Goal: Book appointment/travel/reservation

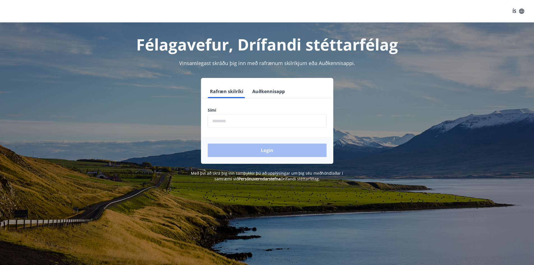
click at [226, 121] on input "phone" at bounding box center [267, 121] width 119 height 14
type input "********"
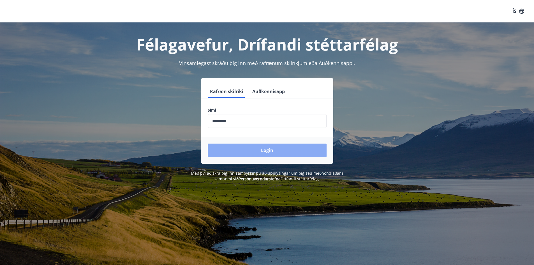
click at [255, 146] on button "Login" at bounding box center [267, 150] width 119 height 13
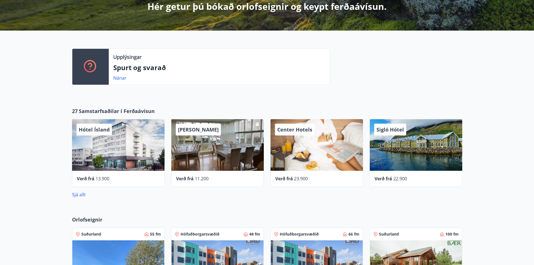
scroll to position [140, 0]
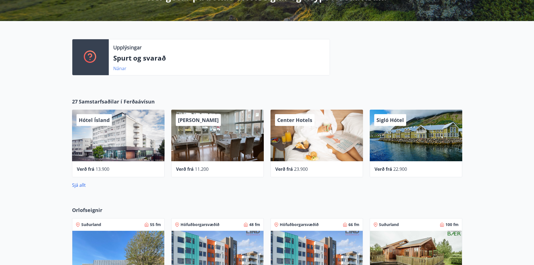
click at [116, 66] on link "Nánar" at bounding box center [119, 68] width 13 height 6
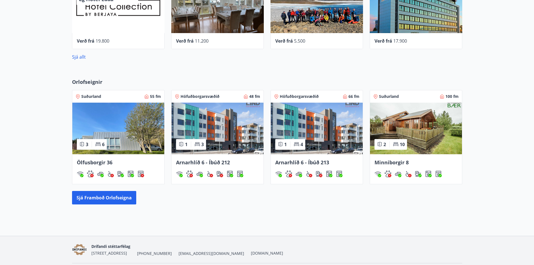
scroll to position [278, 0]
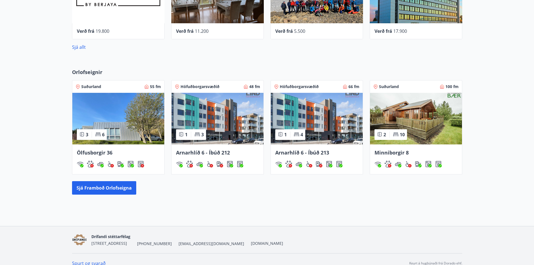
click at [439, 130] on img at bounding box center [416, 119] width 92 height 52
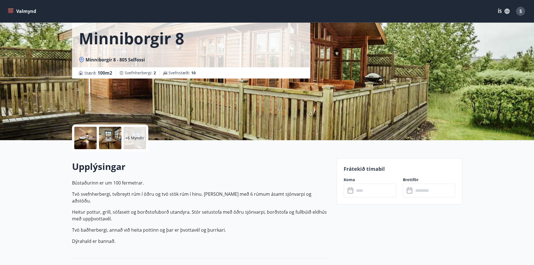
scroll to position [13, 0]
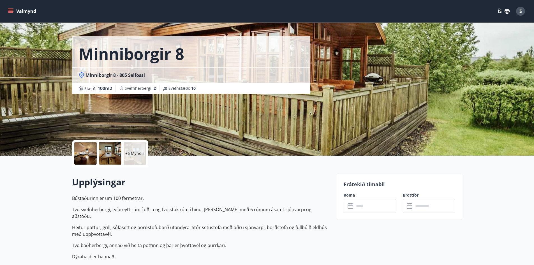
click at [371, 208] on input "text" at bounding box center [376, 206] width 42 height 14
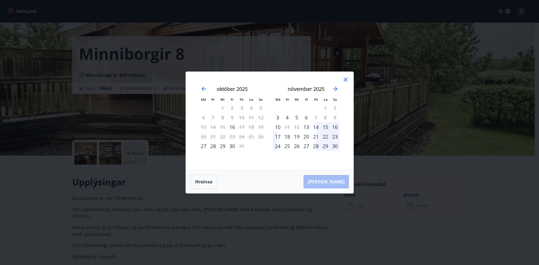
click at [273, 144] on div "24" at bounding box center [278, 146] width 10 height 10
click at [334, 145] on div "30" at bounding box center [335, 146] width 10 height 10
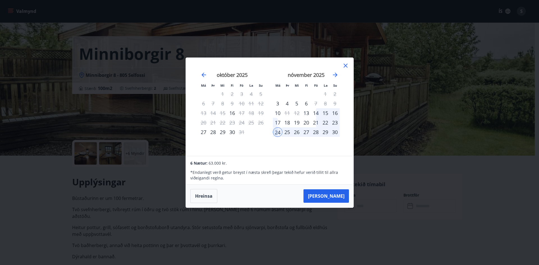
click at [314, 123] on div "21" at bounding box center [316, 123] width 10 height 10
click at [309, 121] on div "20" at bounding box center [306, 123] width 10 height 10
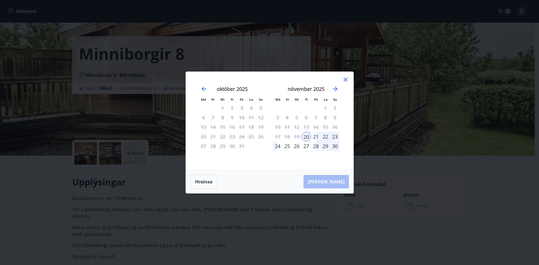
click at [335, 135] on div "23" at bounding box center [335, 137] width 10 height 10
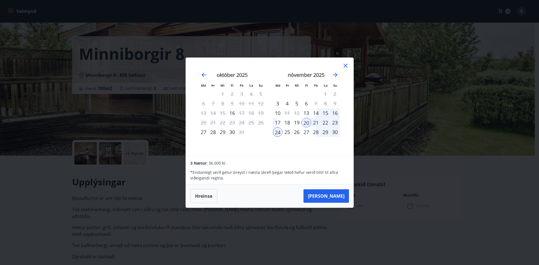
click at [313, 122] on div "21" at bounding box center [316, 123] width 10 height 10
click at [338, 121] on div "23" at bounding box center [335, 123] width 10 height 10
click at [337, 121] on div "23" at bounding box center [335, 123] width 10 height 10
click at [336, 121] on div "23" at bounding box center [335, 123] width 10 height 10
click at [335, 121] on div "23" at bounding box center [335, 123] width 10 height 10
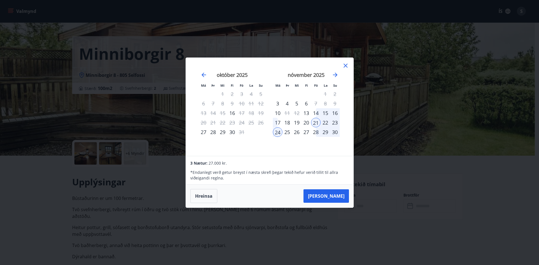
click at [335, 121] on div "23" at bounding box center [335, 123] width 10 height 10
click at [316, 114] on div "14" at bounding box center [316, 113] width 10 height 10
click at [333, 110] on div "16" at bounding box center [335, 113] width 10 height 10
click at [318, 121] on div "21" at bounding box center [316, 123] width 10 height 10
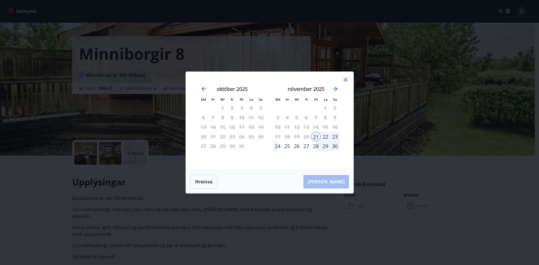
click at [307, 145] on div "27" at bounding box center [306, 146] width 10 height 10
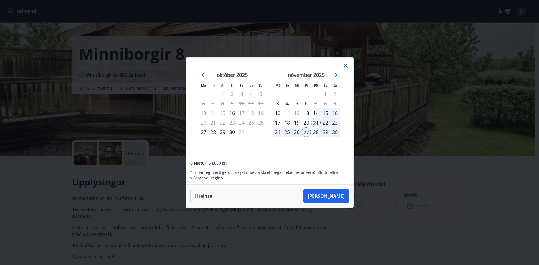
click at [333, 132] on div "30" at bounding box center [335, 132] width 10 height 10
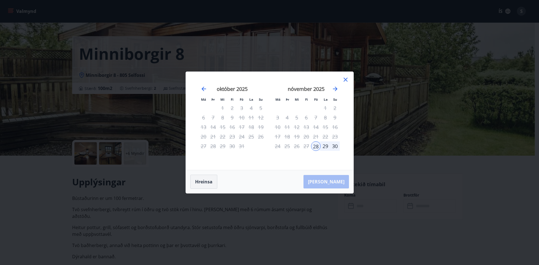
click at [204, 177] on button "Hreinsa" at bounding box center [203, 182] width 27 height 14
click at [314, 126] on div "14" at bounding box center [316, 127] width 10 height 10
click at [316, 126] on div "14" at bounding box center [316, 127] width 10 height 10
click at [205, 181] on button "Hreinsa" at bounding box center [203, 182] width 27 height 14
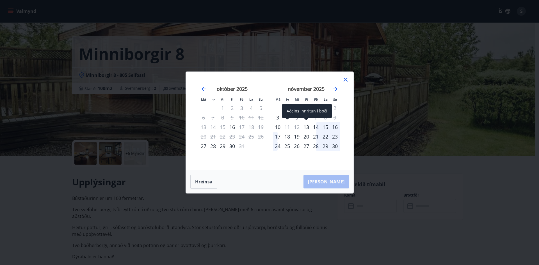
click at [305, 124] on div "13" at bounding box center [306, 127] width 10 height 10
click at [333, 126] on div "16" at bounding box center [335, 127] width 10 height 10
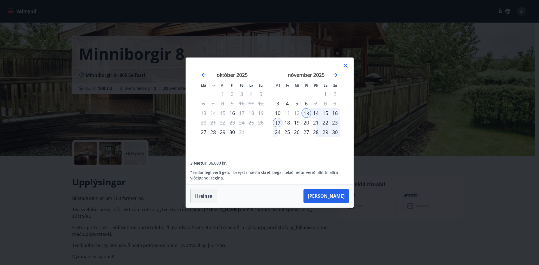
click at [211, 199] on button "Hreinsa" at bounding box center [203, 196] width 27 height 14
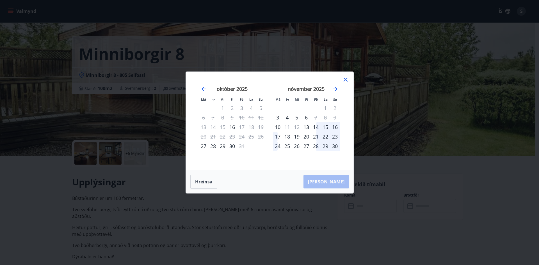
click at [276, 143] on div "24" at bounding box center [278, 146] width 10 height 10
click at [312, 144] on div "28" at bounding box center [316, 146] width 10 height 10
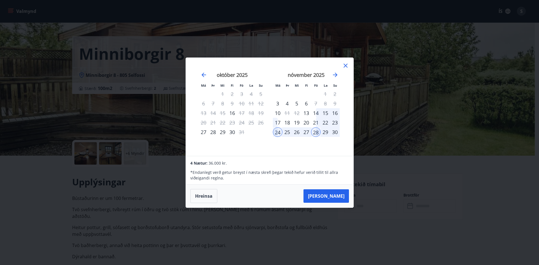
click at [344, 66] on icon at bounding box center [345, 65] width 7 height 7
